Goal: Use online tool/utility: Utilize a website feature to perform a specific function

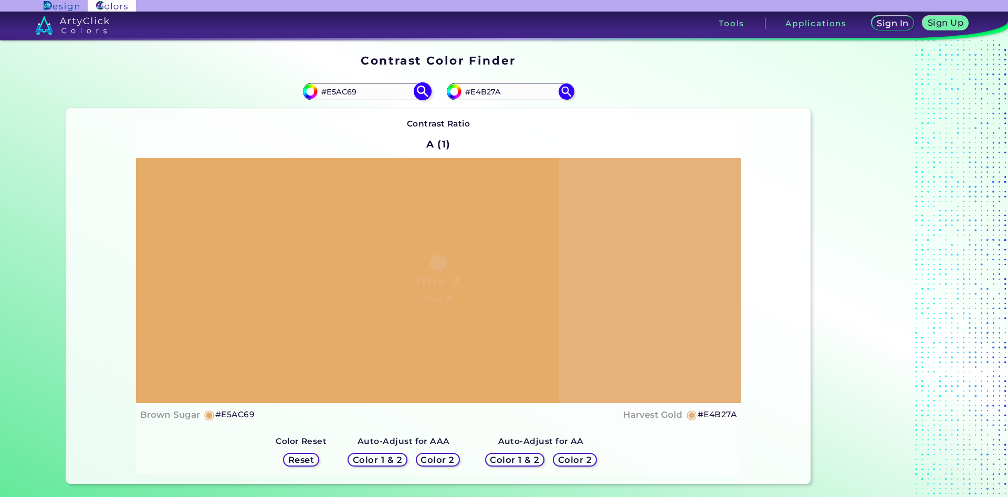
drag, startPoint x: 360, startPoint y: 91, endPoint x: 341, endPoint y: 93, distance: 18.5
click at [341, 93] on input "#E5AC69" at bounding box center [367, 92] width 98 height 14
type input "#E5Ad6a"
type input "#e5ad6a"
drag, startPoint x: 362, startPoint y: 91, endPoint x: 343, endPoint y: 92, distance: 19.5
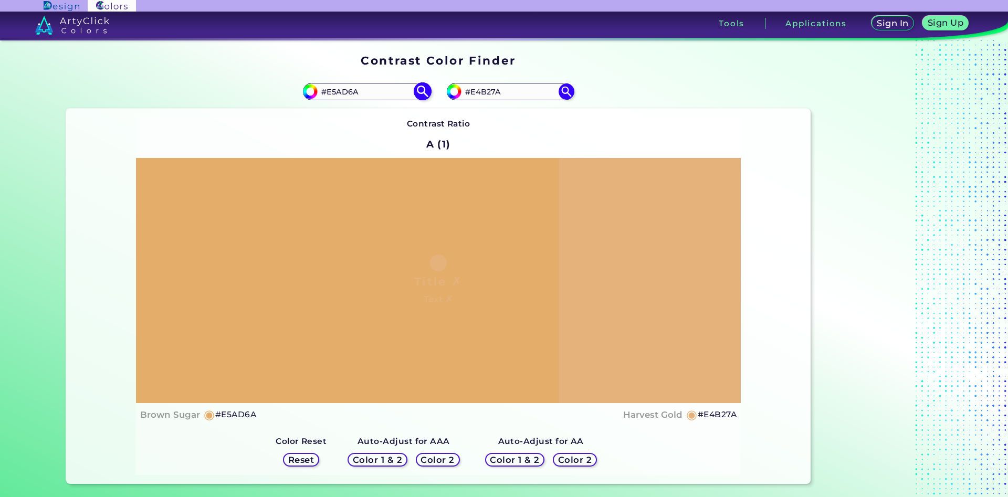
click at [343, 92] on input "#E5AD6A" at bounding box center [367, 92] width 98 height 14
type input "#E5Ac69"
type input "#e5ac69"
drag, startPoint x: 367, startPoint y: 91, endPoint x: 332, endPoint y: 95, distance: 34.9
click at [332, 95] on input "#E5AC69" at bounding box center [367, 92] width 98 height 14
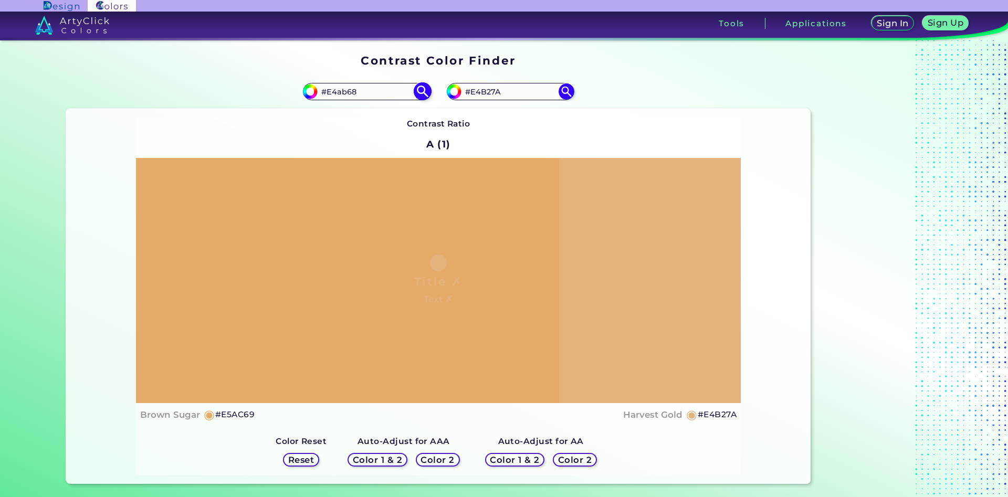
type input "#E4ab68"
type input "#e4ab68"
drag, startPoint x: 362, startPoint y: 91, endPoint x: 332, endPoint y: 92, distance: 29.9
click at [332, 92] on input "#E4AB68" at bounding box center [367, 92] width 98 height 14
type input "#E5ac69"
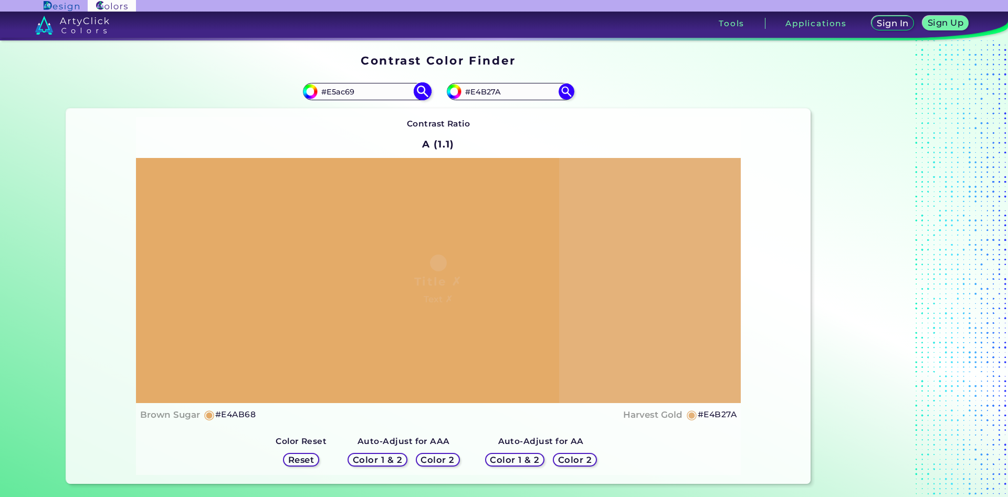
click at [425, 90] on img at bounding box center [422, 91] width 18 height 18
type input "#e5ac69"
type input "#E5AC69"
